Goal: Transaction & Acquisition: Purchase product/service

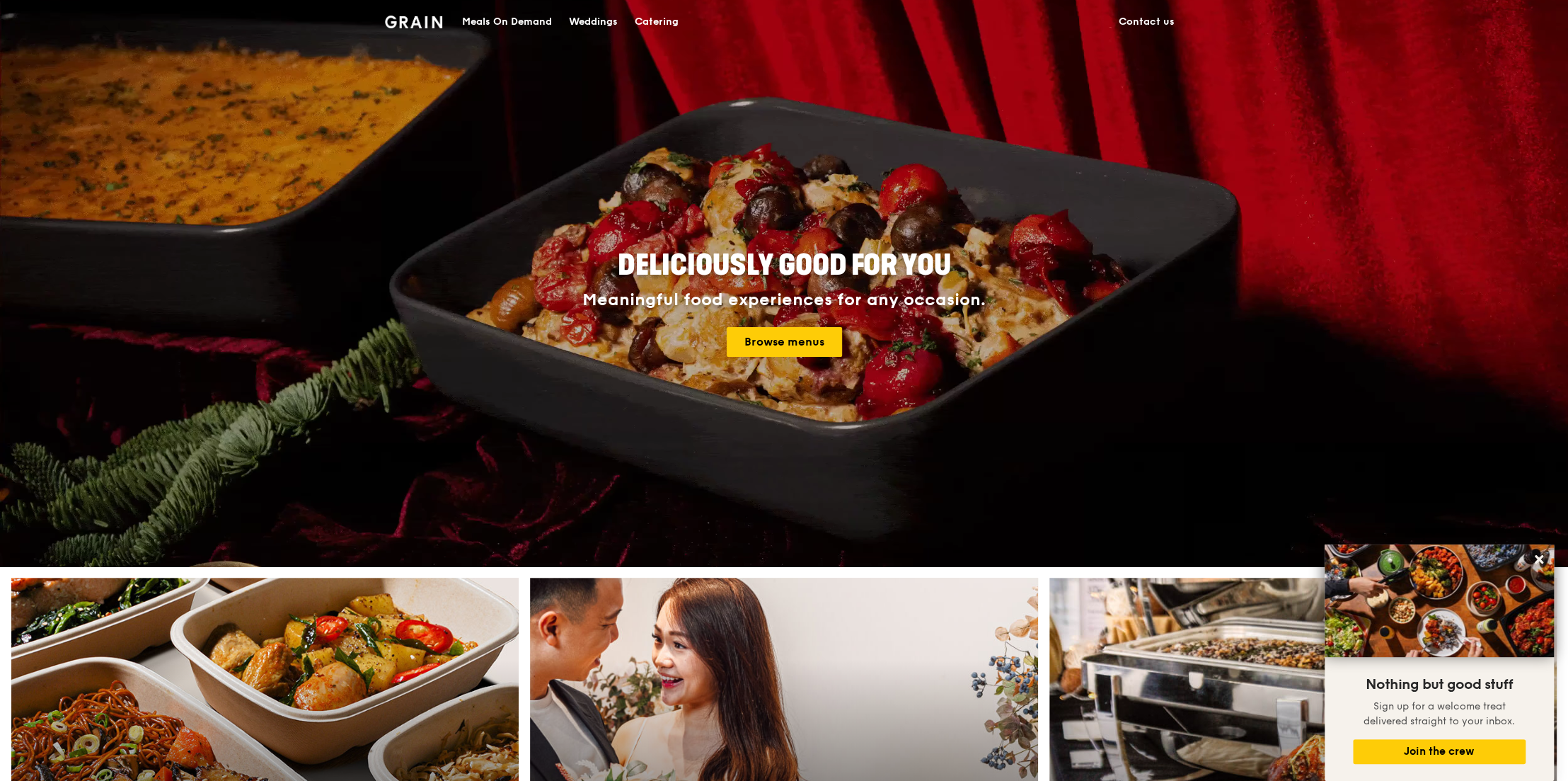
click at [518, 24] on div "Meals On Demand" at bounding box center [507, 22] width 90 height 42
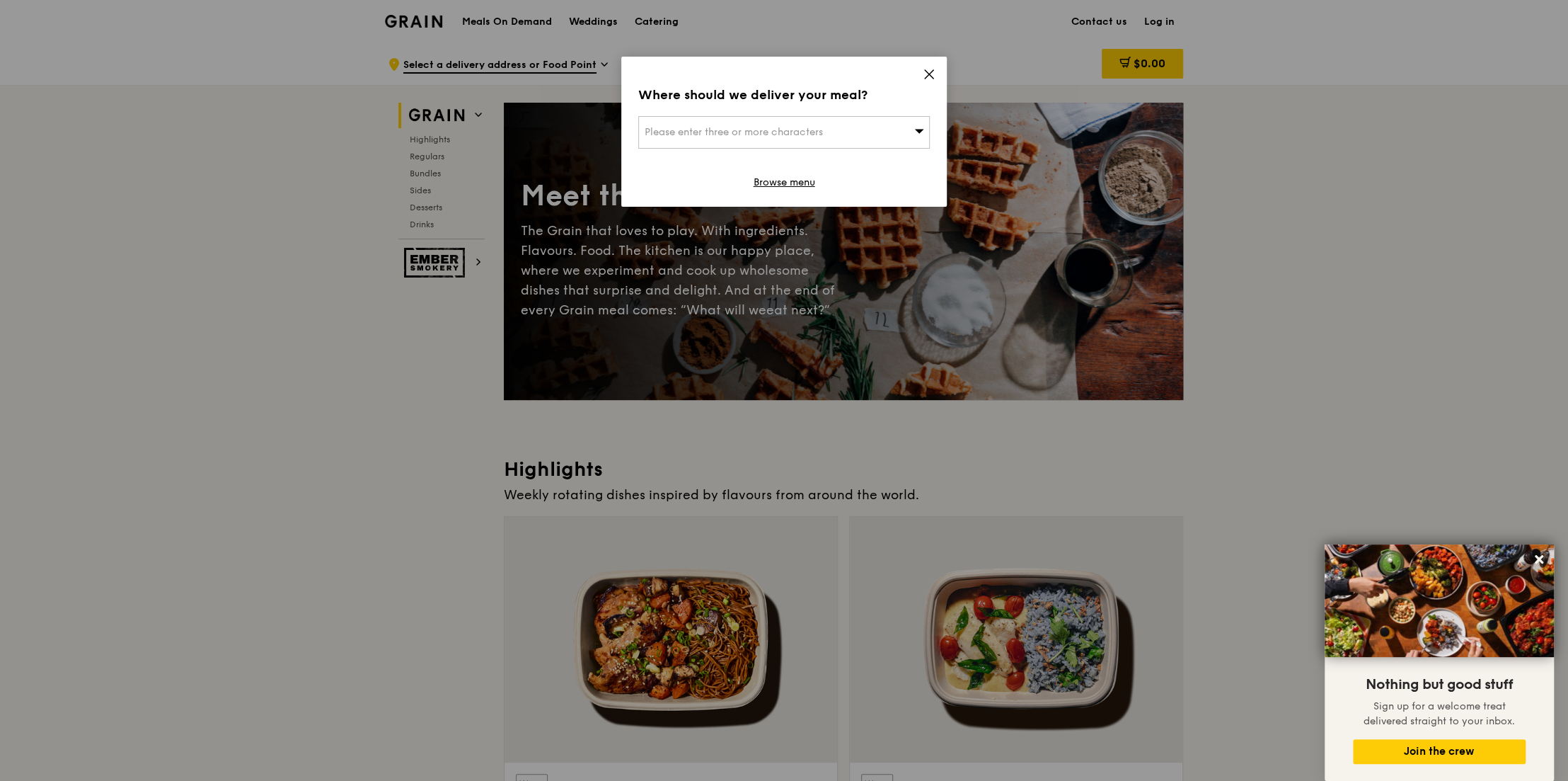
click at [925, 71] on icon at bounding box center [929, 74] width 13 height 13
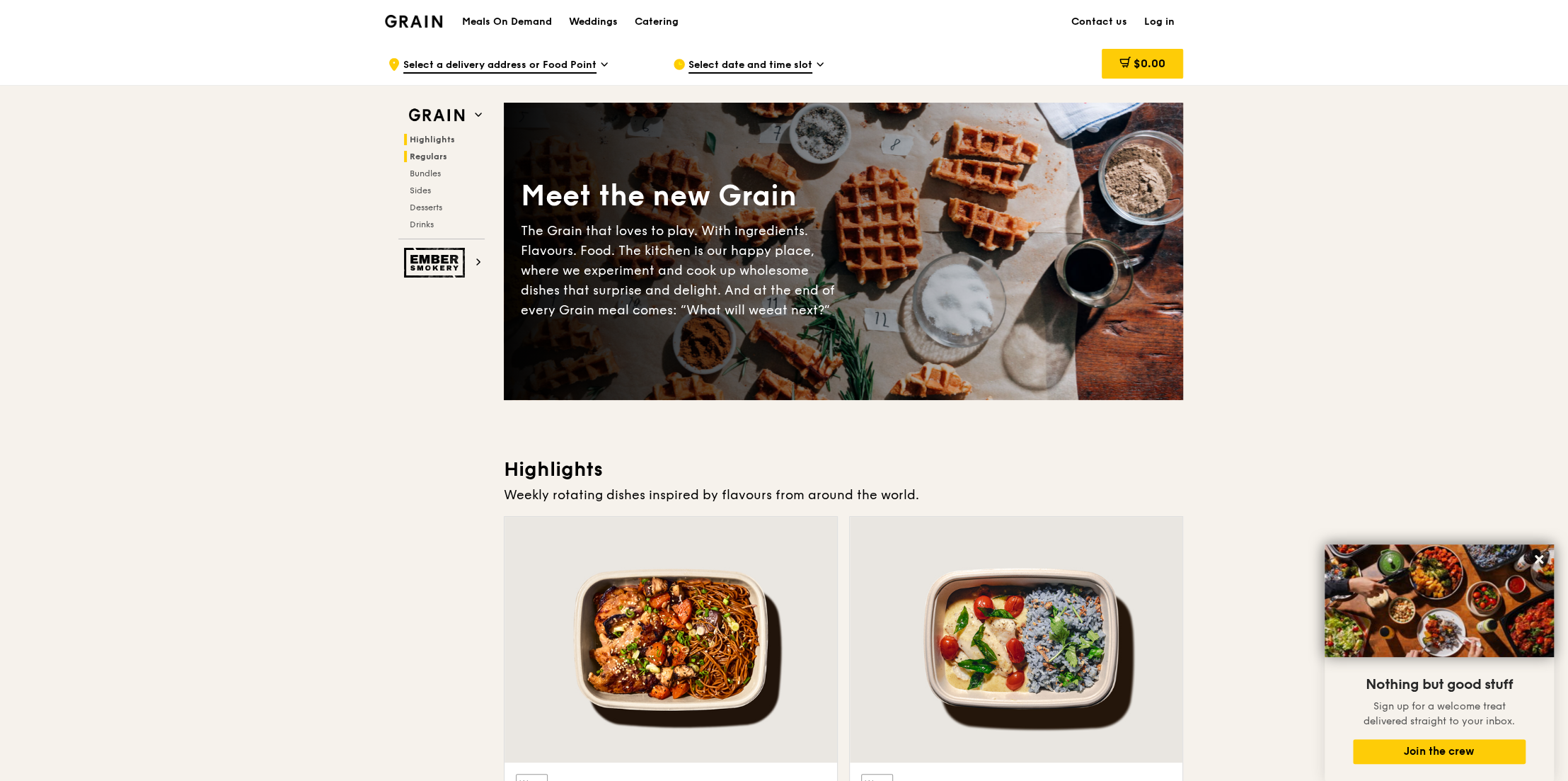
click at [421, 153] on span "Regulars" at bounding box center [428, 157] width 37 height 10
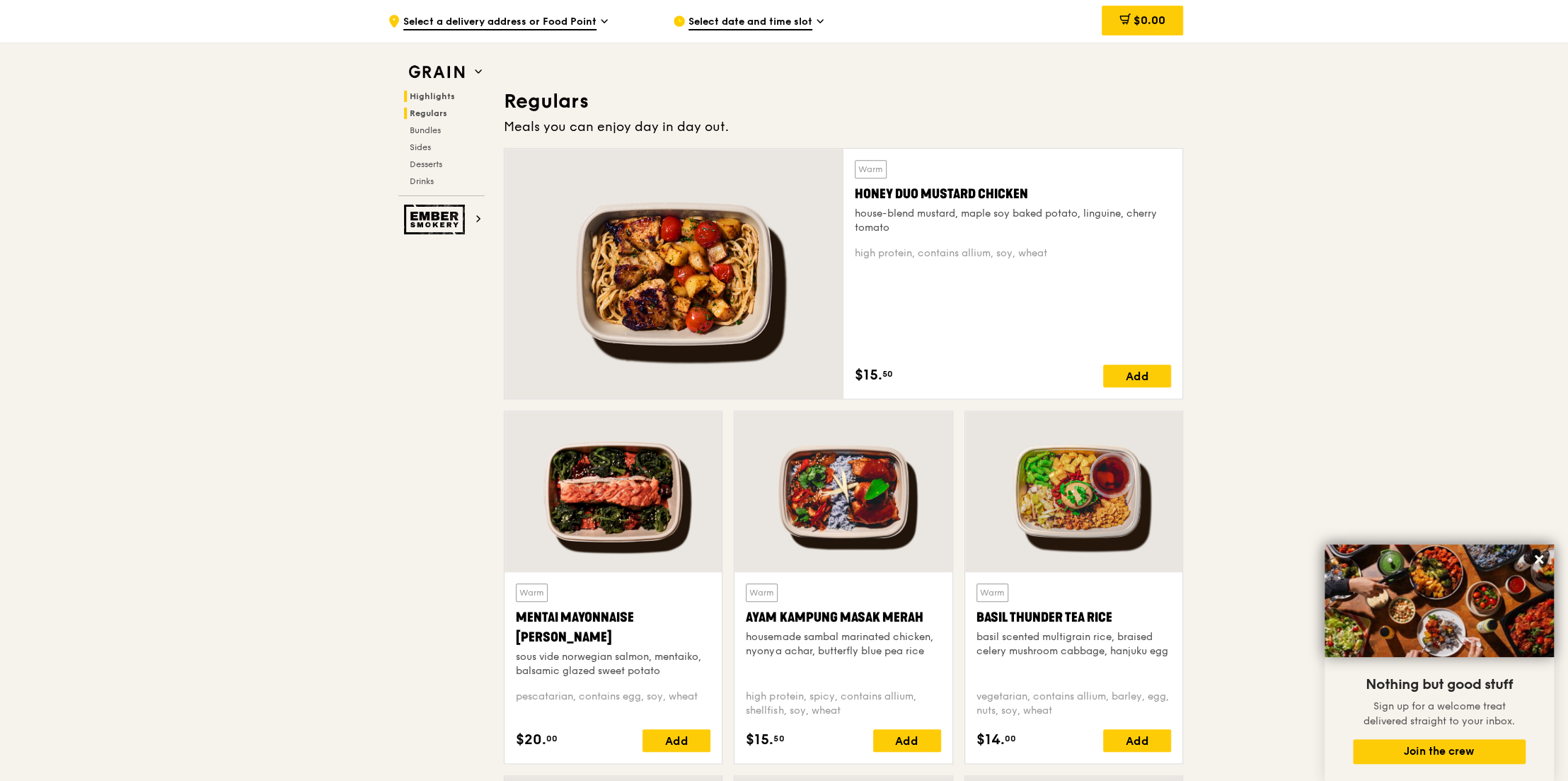
scroll to position [916, 0]
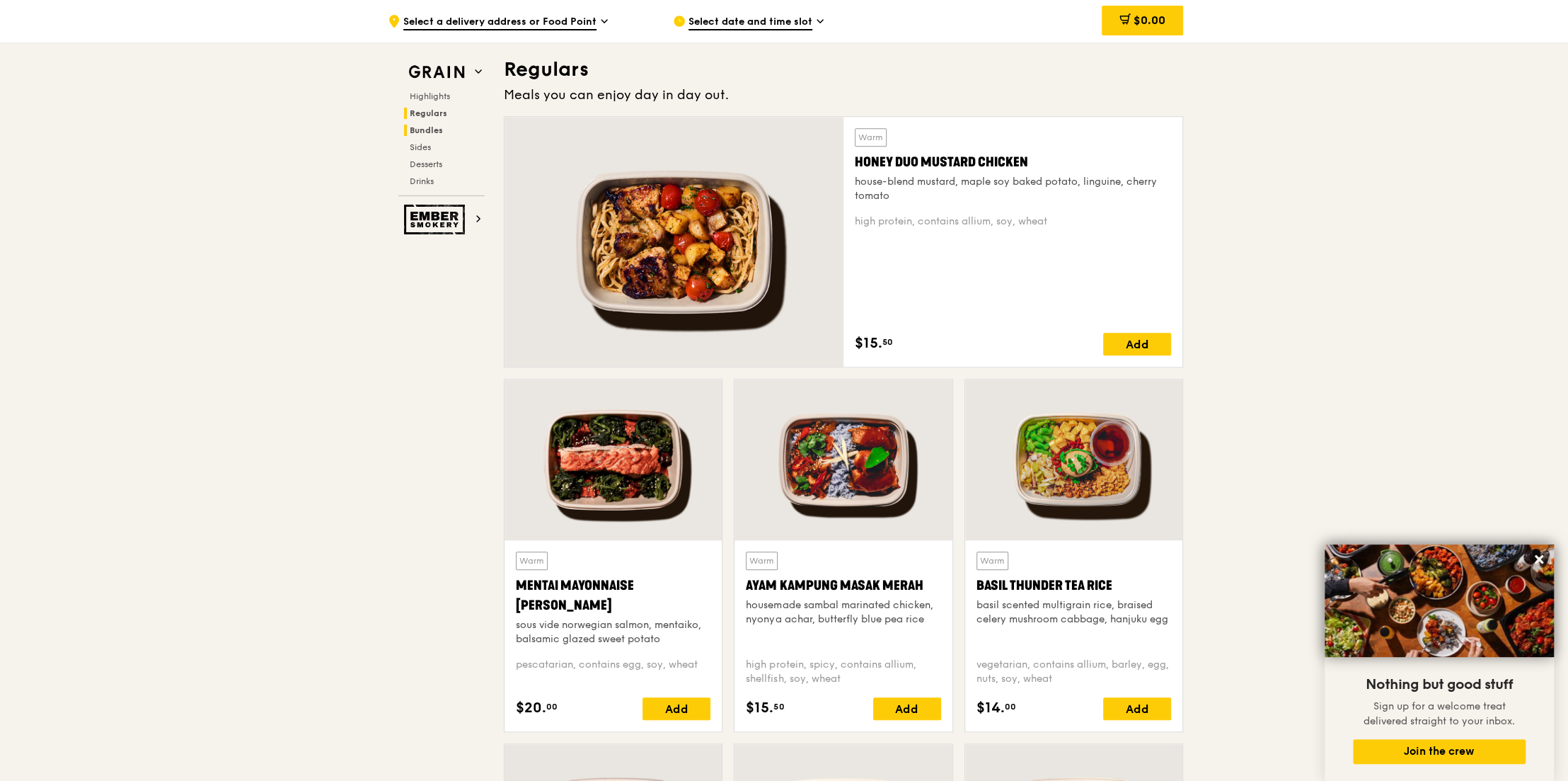
click at [425, 129] on span "Bundles" at bounding box center [426, 130] width 33 height 10
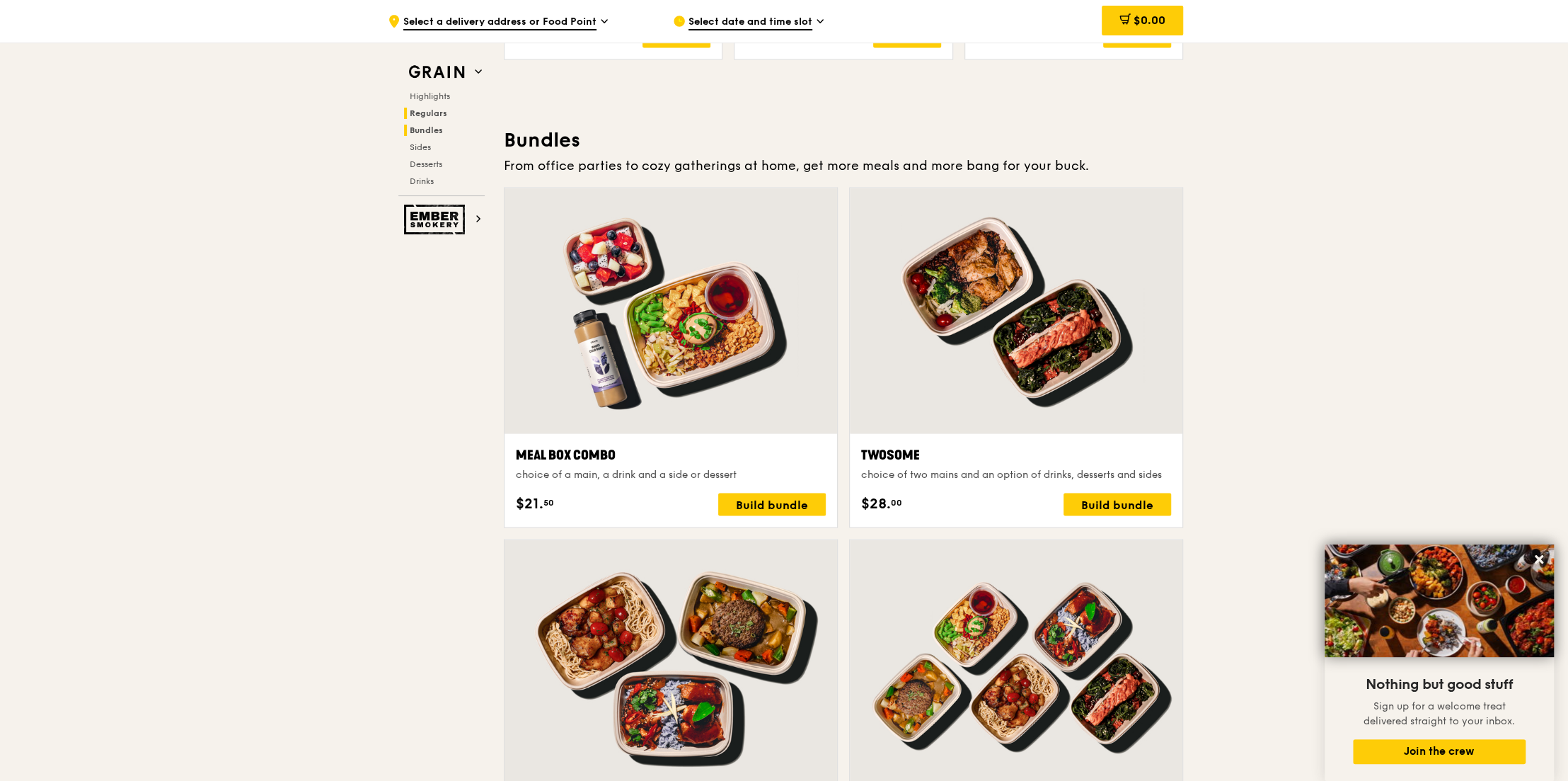
scroll to position [2023, 0]
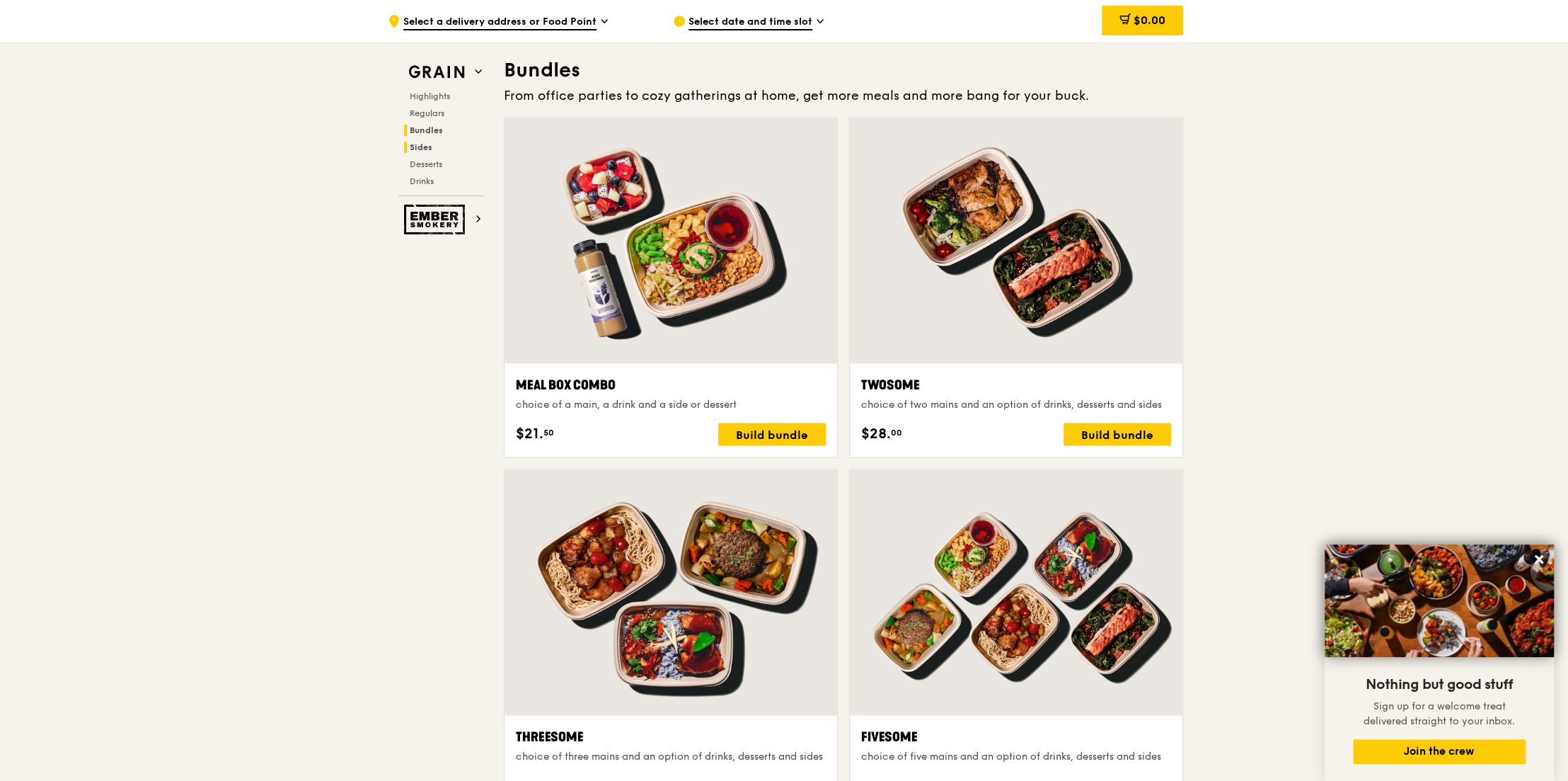
click at [426, 144] on span "Sides" at bounding box center [421, 147] width 23 height 10
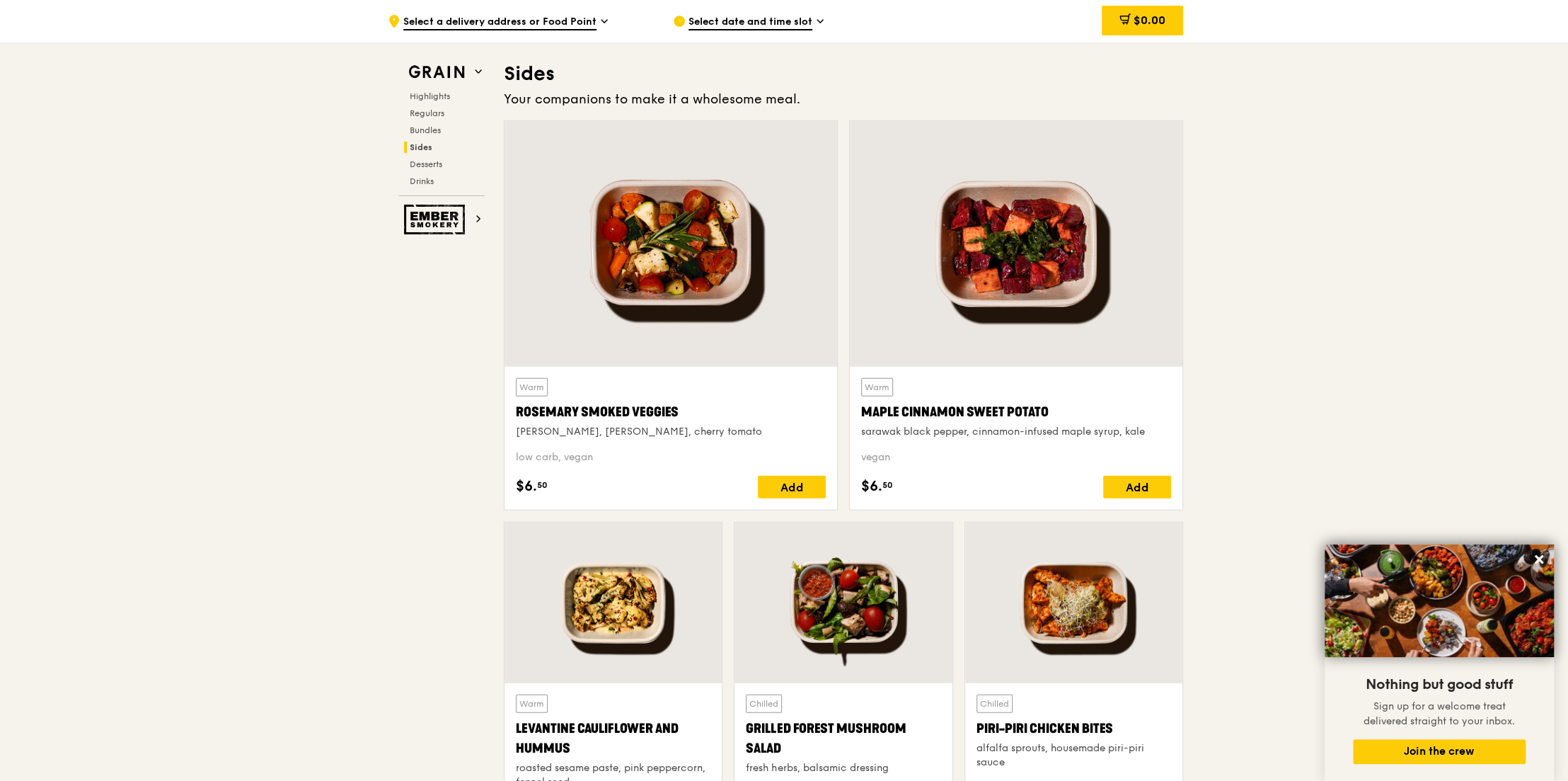
scroll to position [3138, 0]
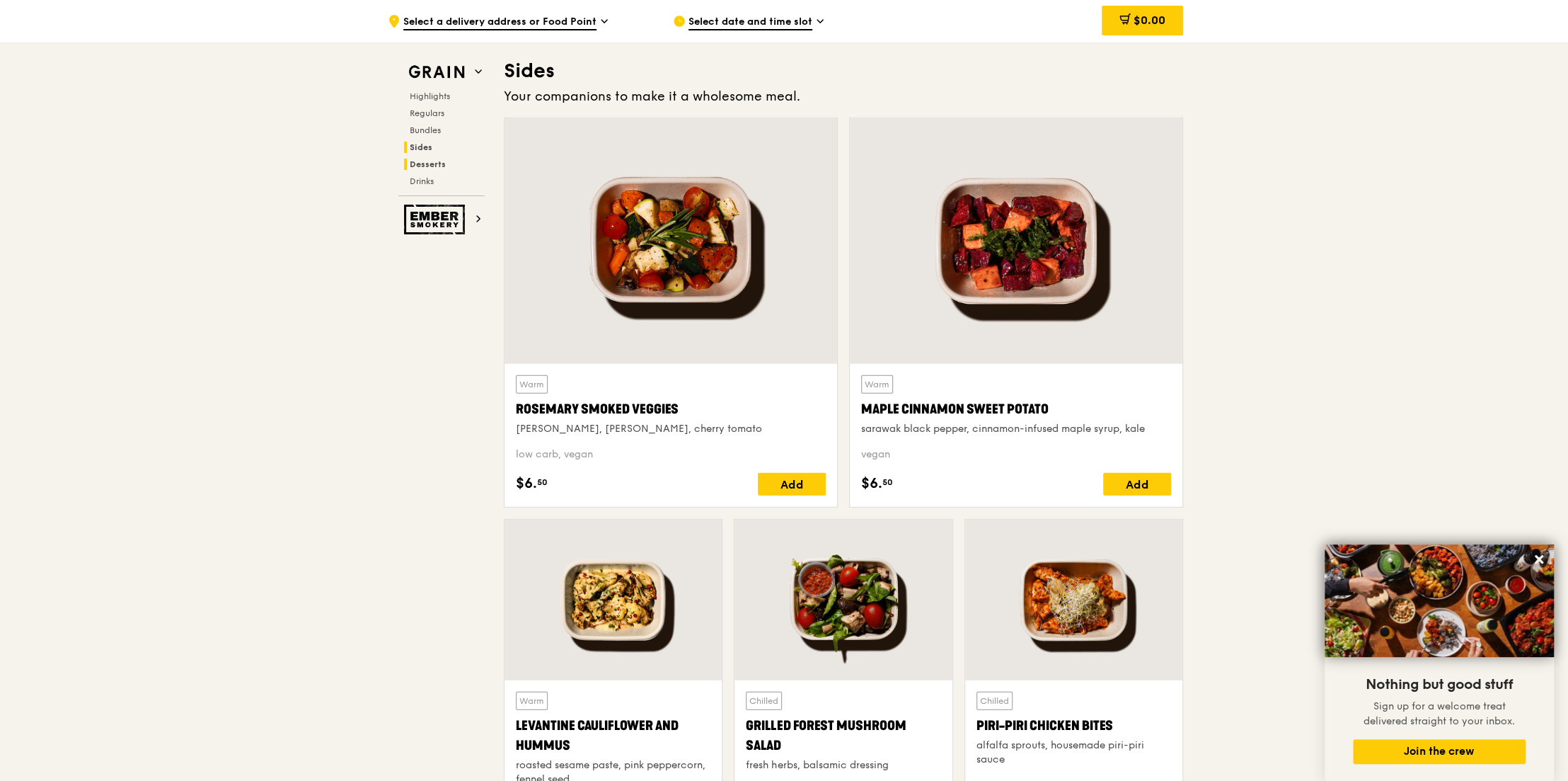
click at [431, 163] on span "Desserts" at bounding box center [427, 164] width 36 height 10
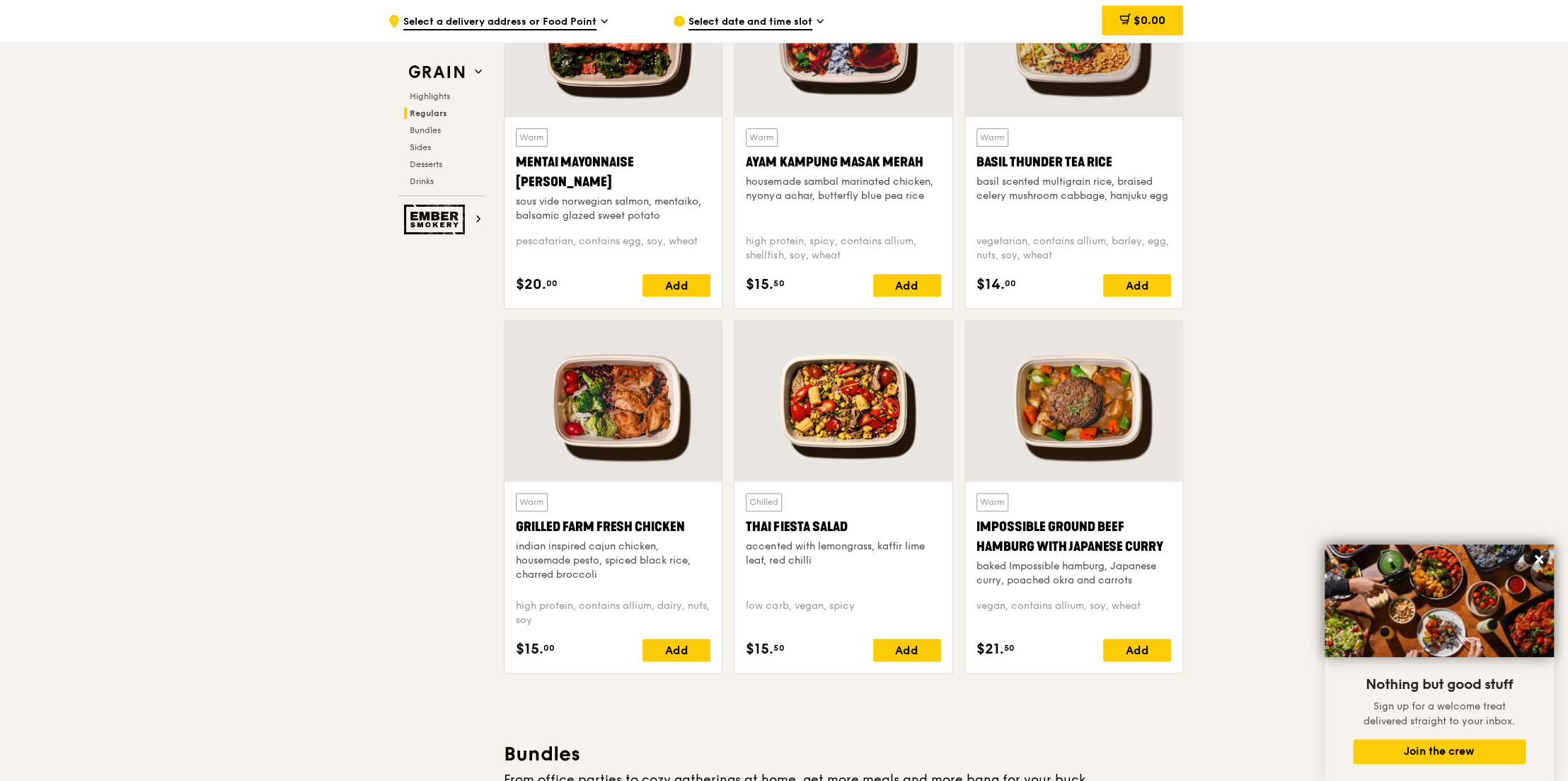
scroll to position [1330, 0]
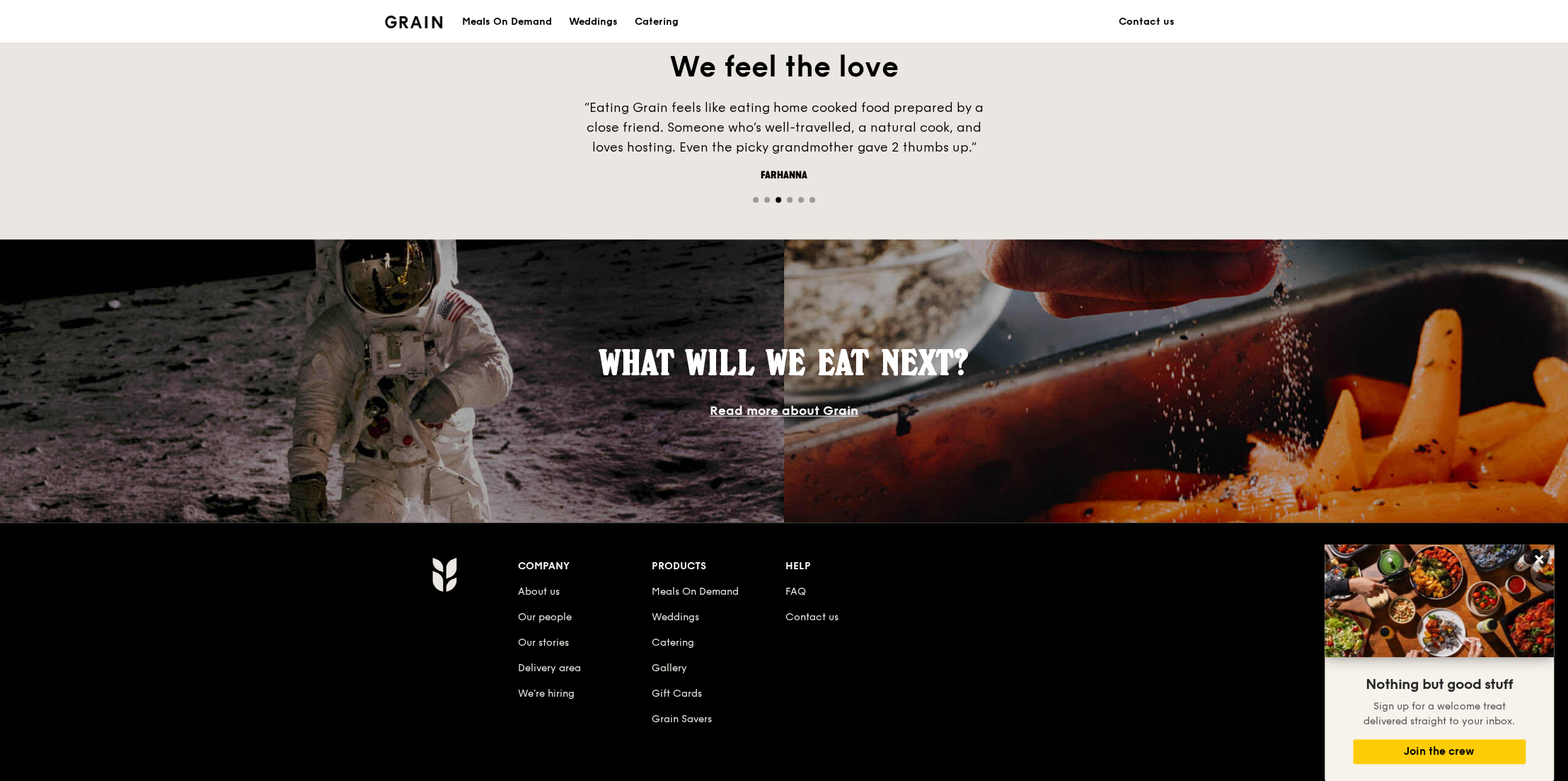
scroll to position [941, 0]
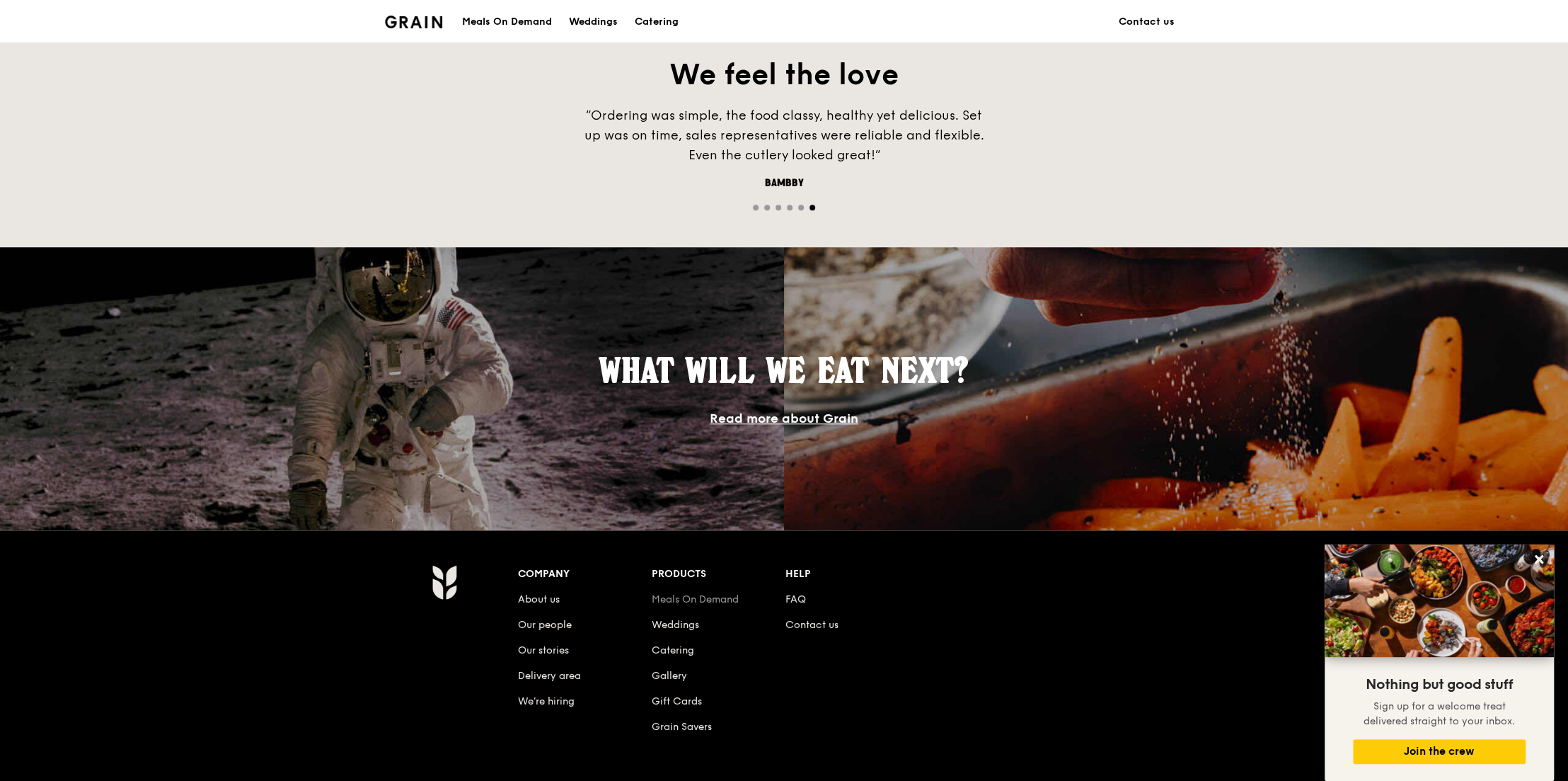
click at [732, 599] on link "Meals On Demand" at bounding box center [695, 599] width 87 height 12
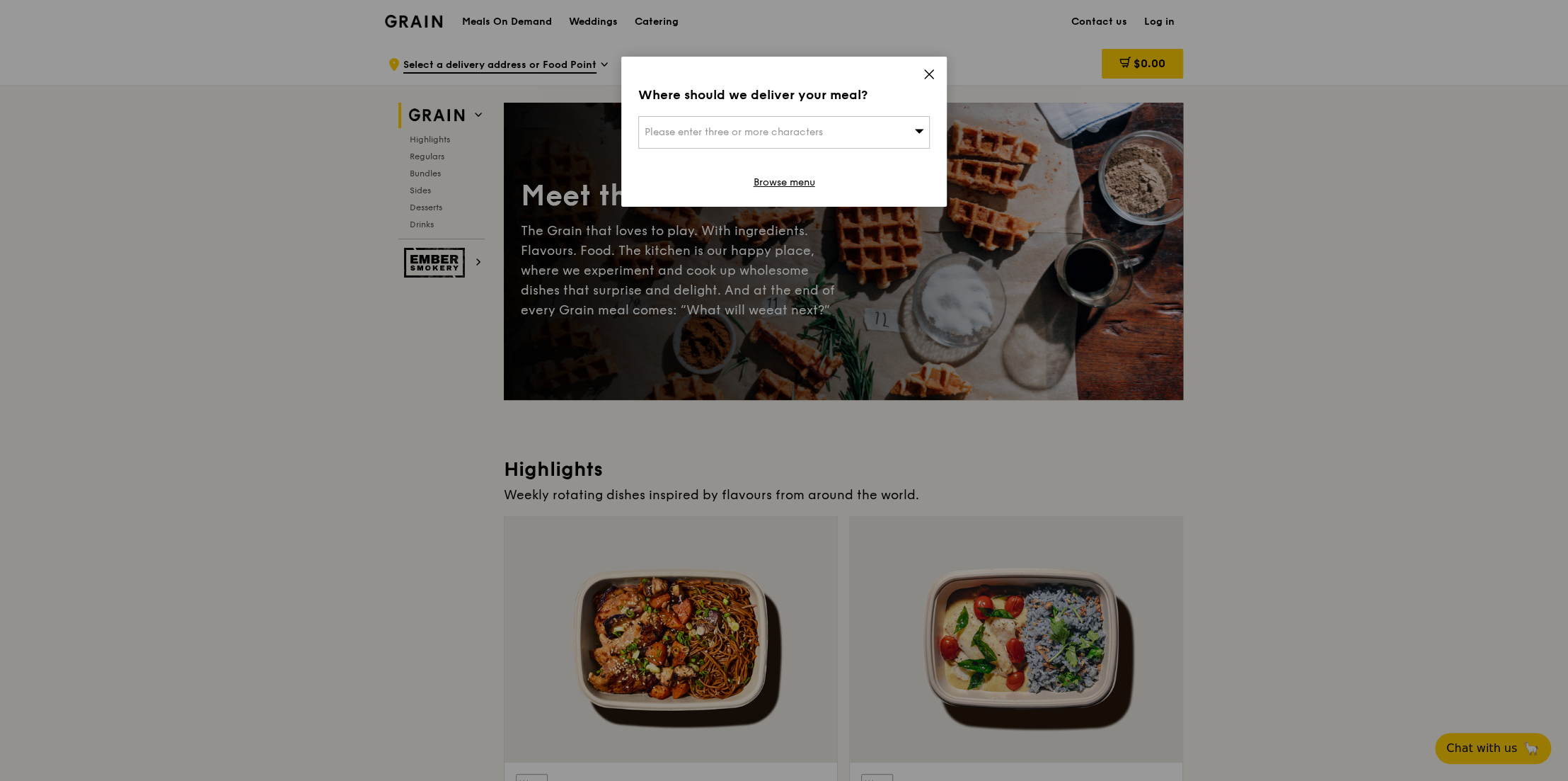
click at [927, 72] on icon at bounding box center [929, 74] width 8 height 8
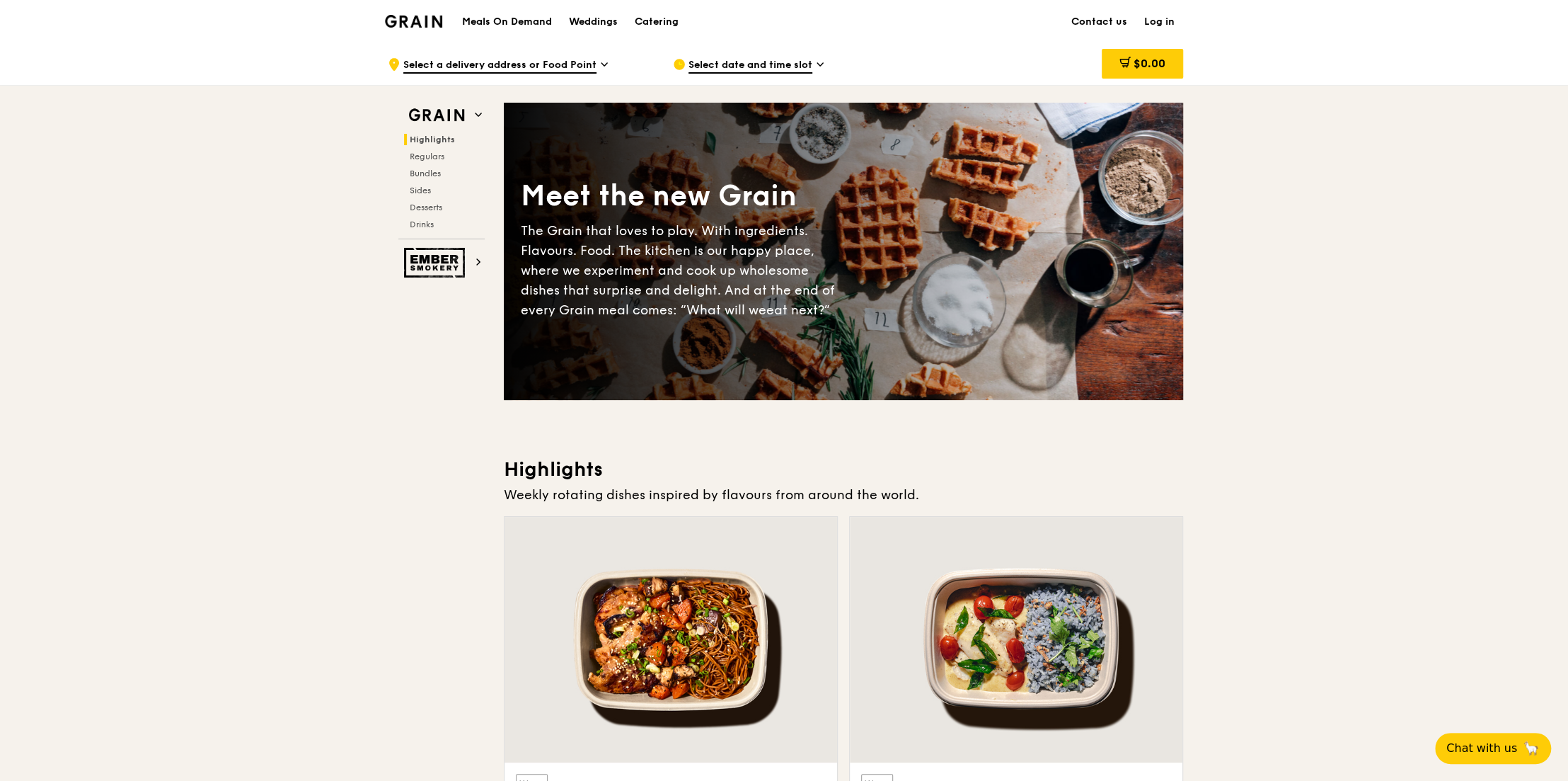
click at [415, 25] on img at bounding box center [414, 21] width 58 height 13
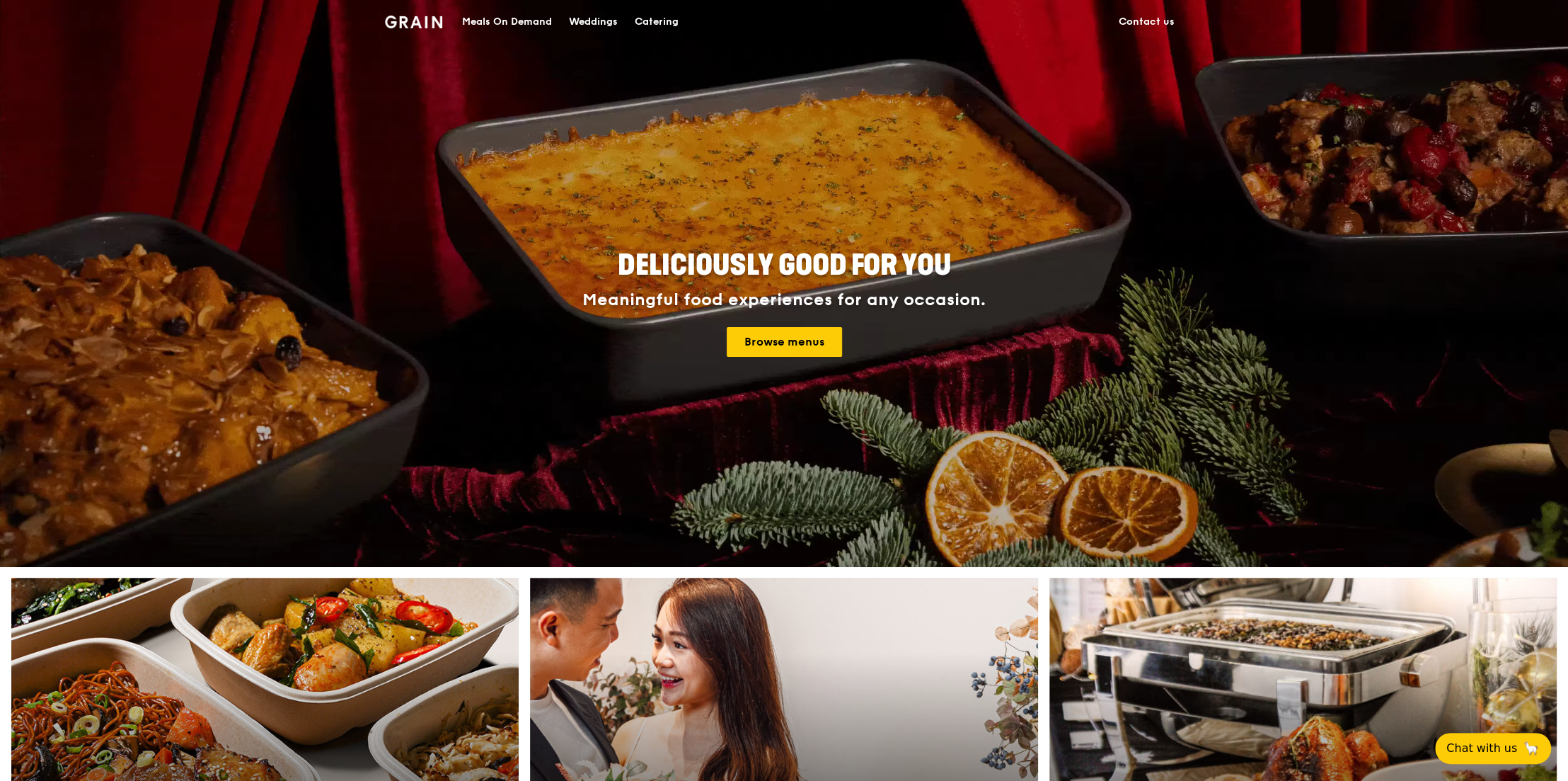
click at [592, 16] on div "Weddings" at bounding box center [593, 22] width 49 height 42
